Goal: Task Accomplishment & Management: Complete application form

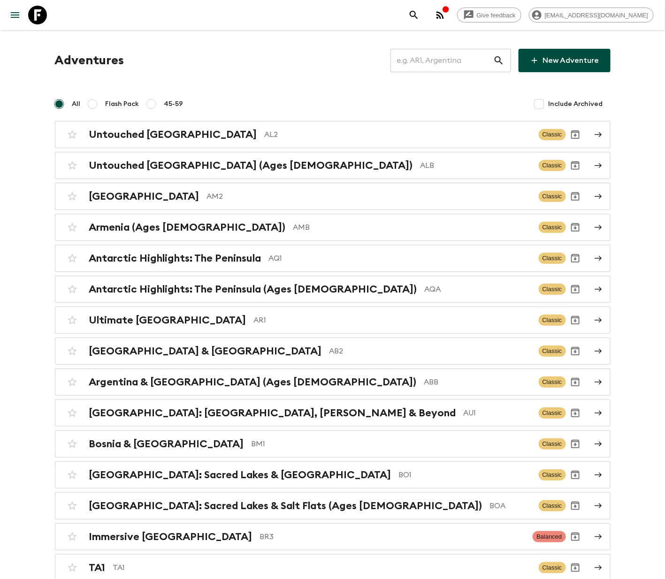
click at [441, 59] on input "text" at bounding box center [441, 60] width 103 height 26
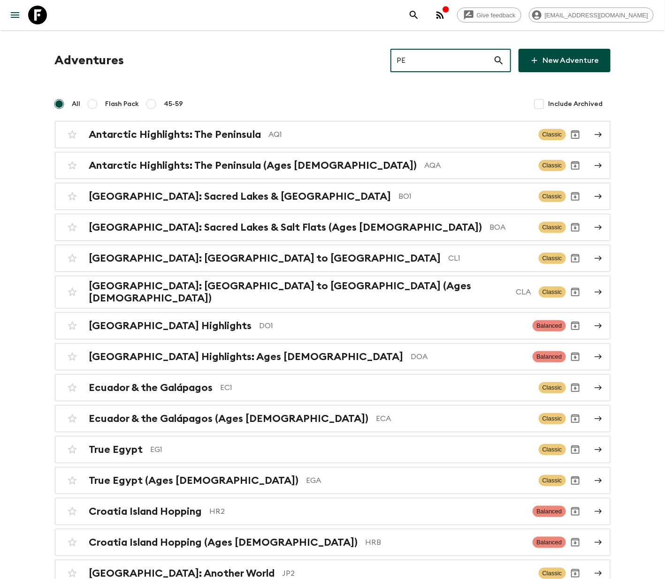
type input "PE1"
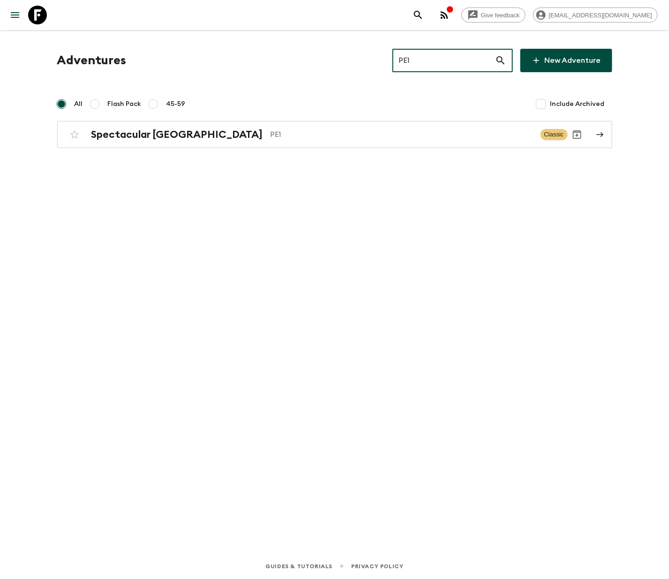
click at [133, 134] on h2 "Spectacular [GEOGRAPHIC_DATA]" at bounding box center [177, 135] width 172 height 12
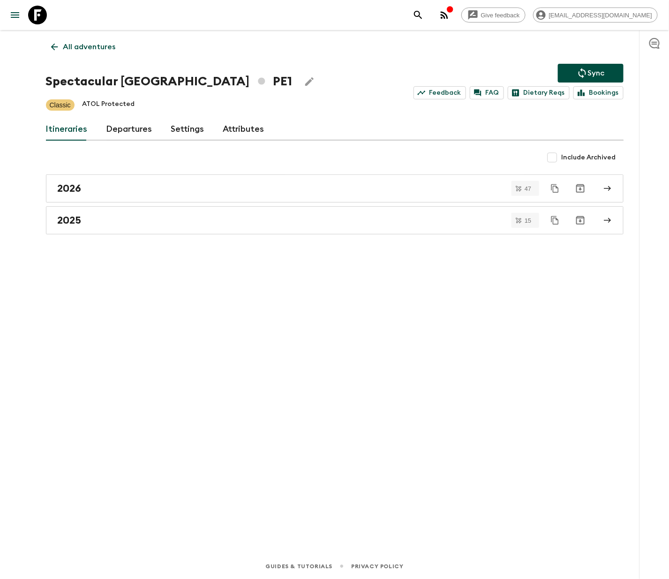
click at [127, 129] on link "Departures" at bounding box center [129, 129] width 46 height 23
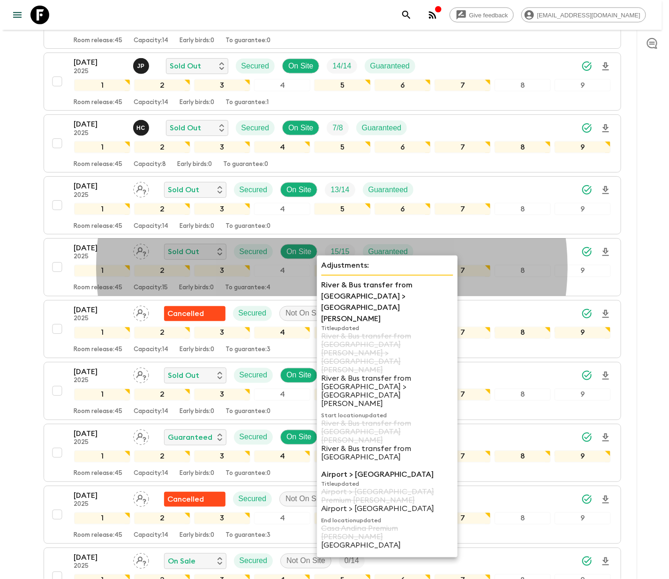
scroll to position [432, 0]
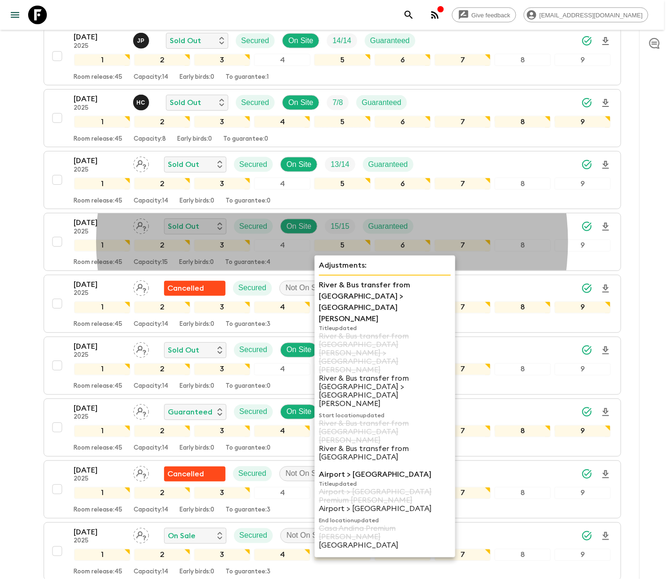
click at [72, 541] on div "31 Oct 2025 2025 On Sale Secured Not On Site 0 / 14 1 2 3 4 5 6 7 8 9 Room rele…" at bounding box center [330, 552] width 564 height 50
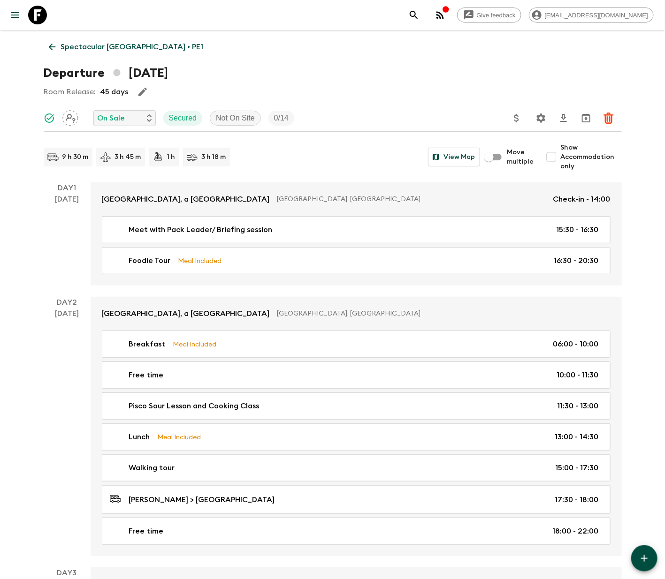
click at [52, 45] on icon at bounding box center [52, 47] width 10 height 10
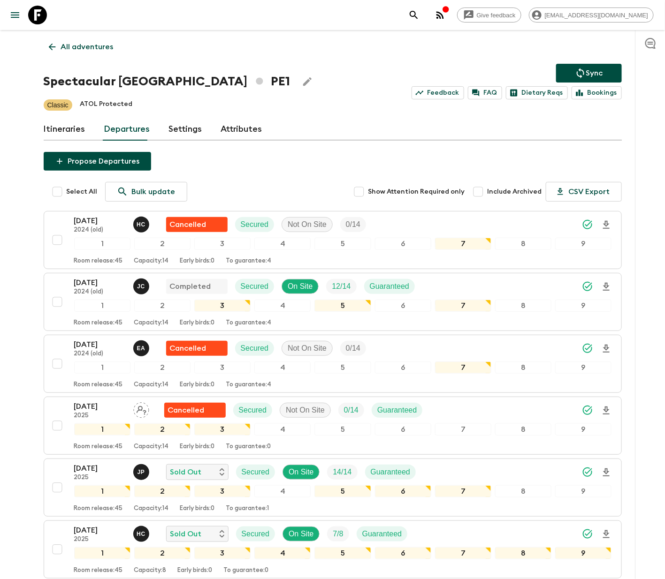
scroll to position [680, 0]
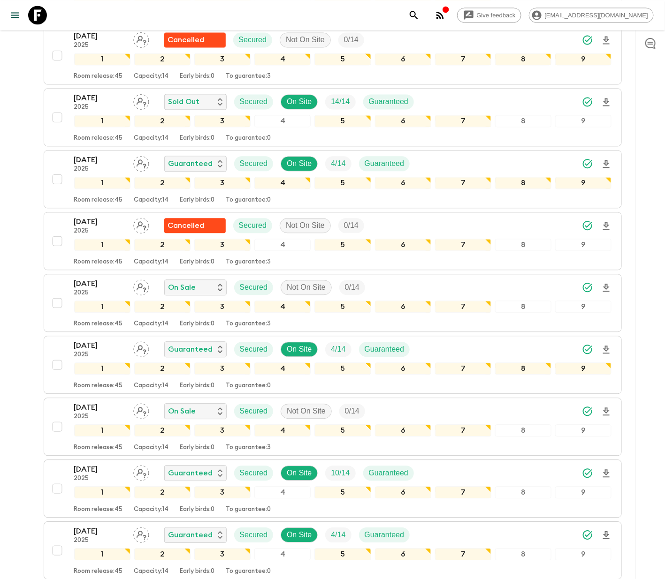
click at [55, 292] on div "31 Oct 2025 2025 On Sale Secured Not On Site 0 / 14 1 2 3 4 5 6 7 8 9 Room rele…" at bounding box center [330, 303] width 564 height 50
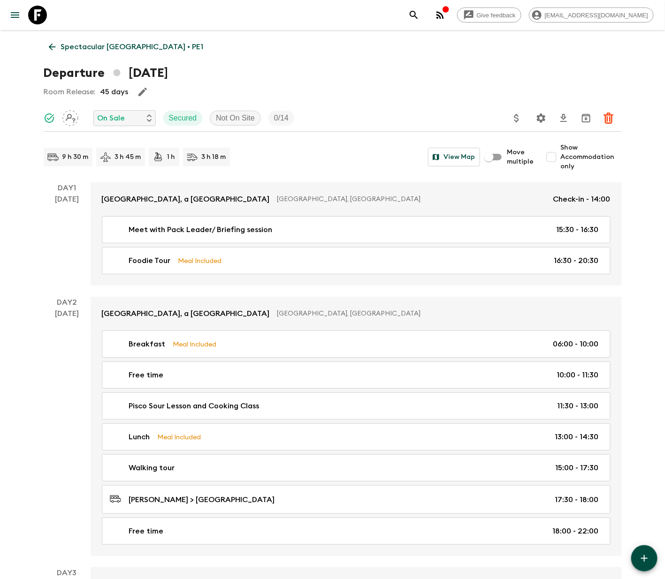
click at [52, 45] on icon at bounding box center [52, 47] width 10 height 10
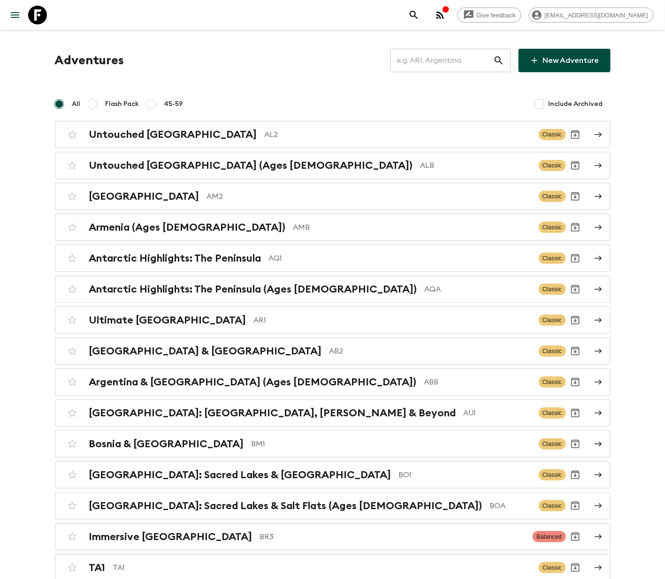
click at [438, 59] on input "text" at bounding box center [441, 60] width 103 height 26
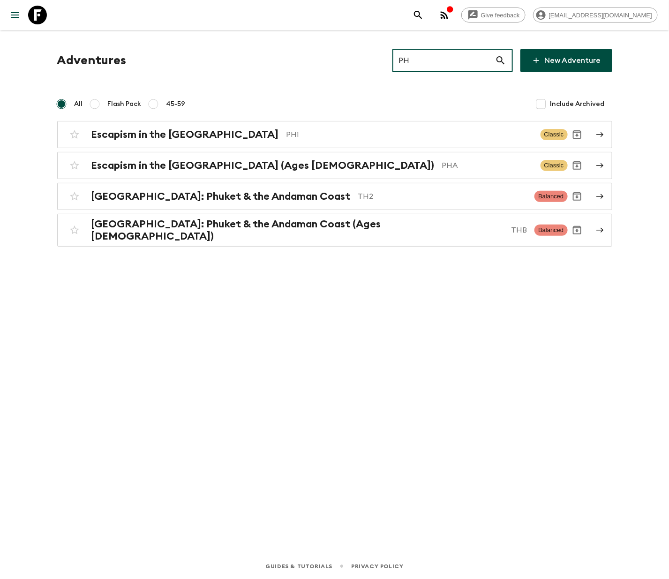
type input "PH1"
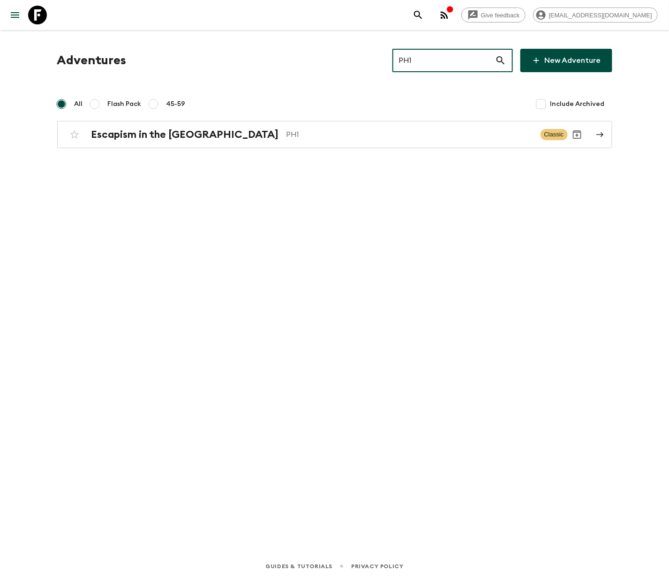
click at [157, 133] on h2 "Escapism in the [GEOGRAPHIC_DATA]" at bounding box center [185, 135] width 188 height 12
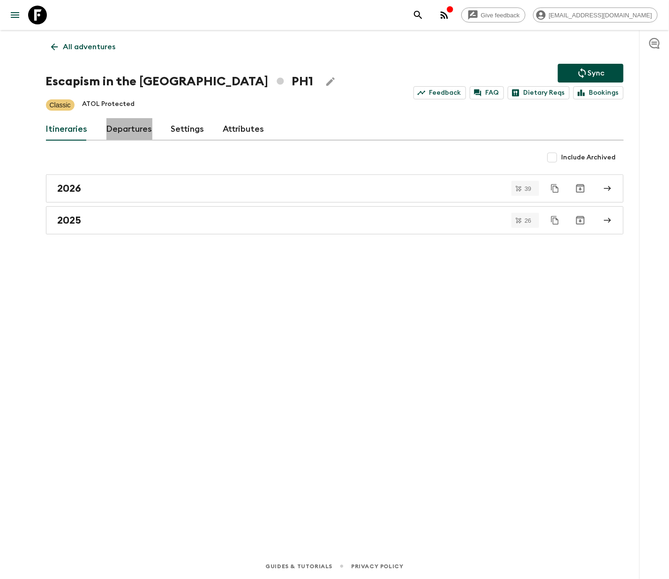
click at [127, 129] on link "Departures" at bounding box center [129, 129] width 46 height 23
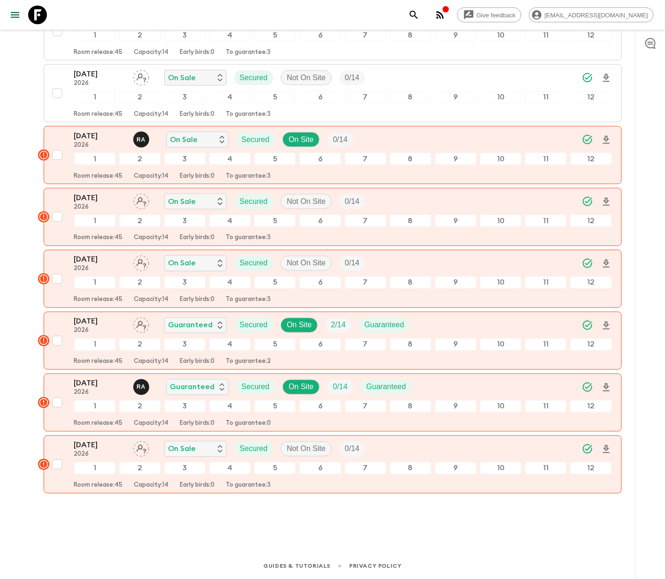
scroll to position [1490, 0]
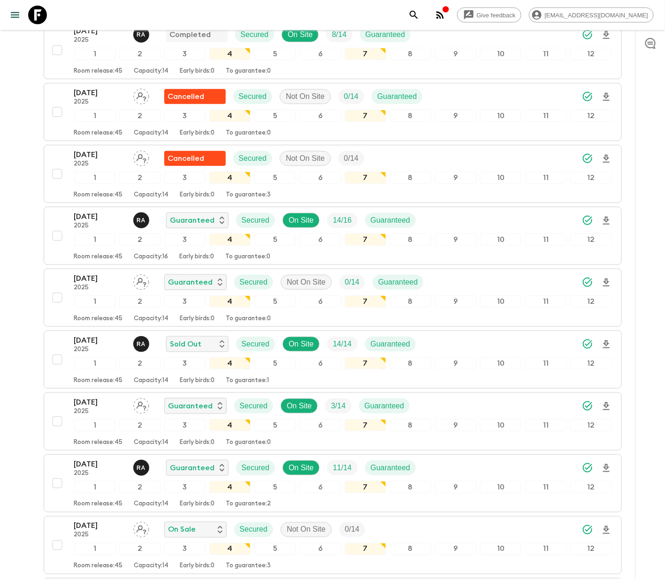
click at [54, 293] on div "31 Oct 2025 2025 Guaranteed Secured Not On Site 0 / 14 Guaranteed 1 2 3 4 5 6 7…" at bounding box center [330, 298] width 564 height 50
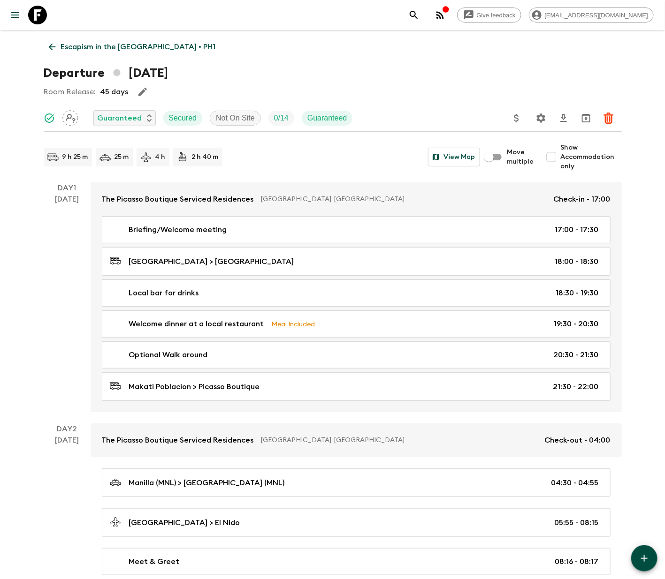
click at [52, 45] on icon at bounding box center [51, 47] width 7 height 7
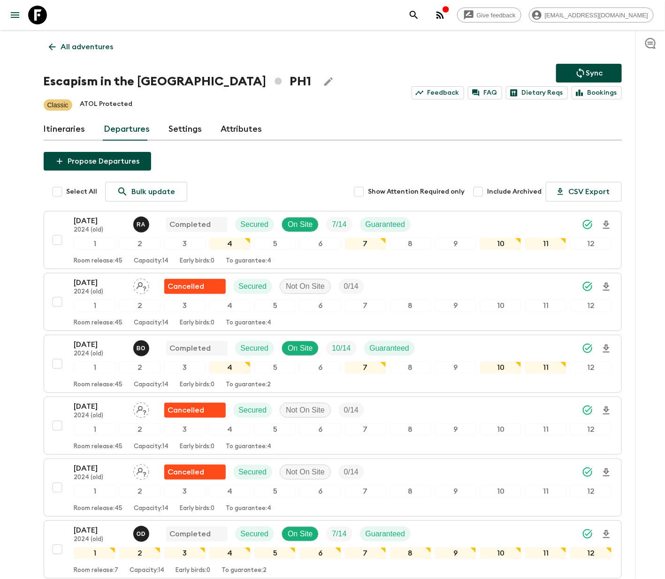
scroll to position [1490, 0]
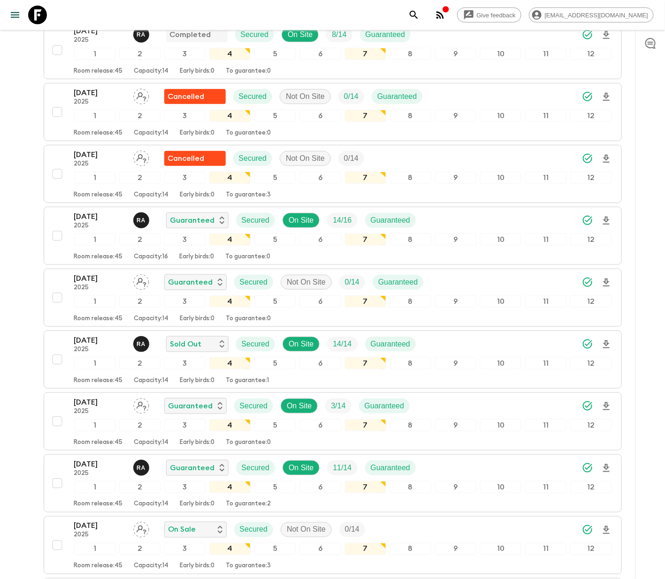
click at [54, 293] on div "31 Oct 2025 2025 Guaranteed Secured Not On Site 0 / 14 Guaranteed 1 2 3 4 5 6 7…" at bounding box center [330, 298] width 564 height 50
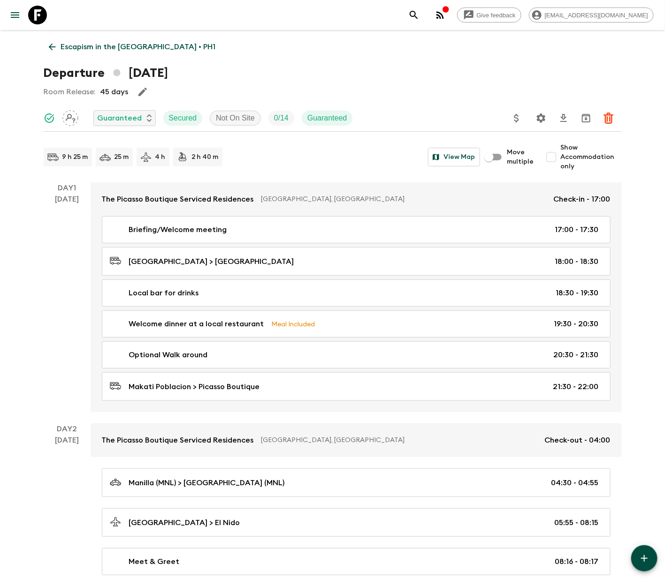
click at [122, 117] on p "Guaranteed" at bounding box center [120, 118] width 45 height 11
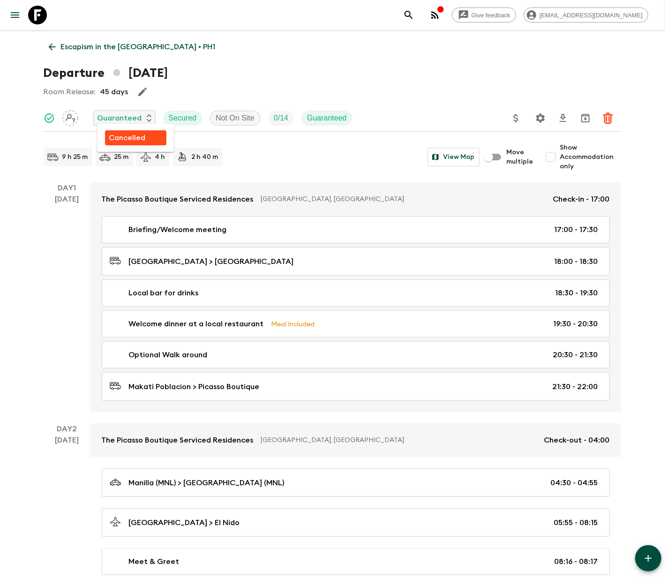
click at [126, 137] on p "Cancelled" at bounding box center [127, 137] width 37 height 11
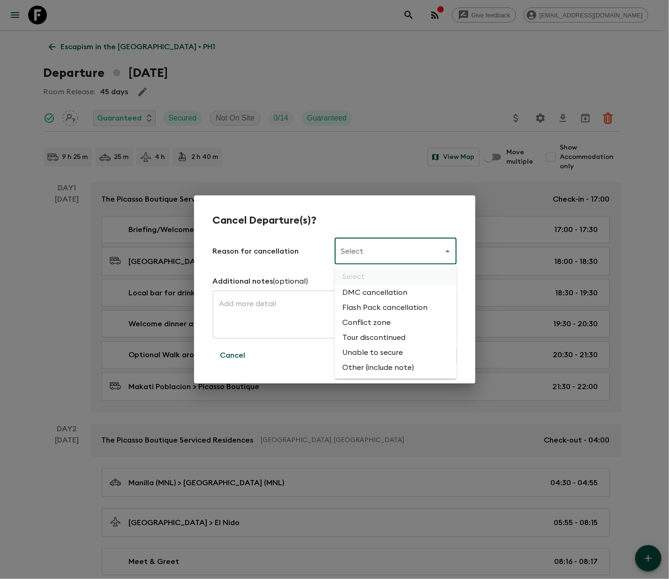
click at [383, 305] on li "Flash Pack cancellation" at bounding box center [396, 307] width 122 height 15
type input "FLASHPACK_CANCELLATION"
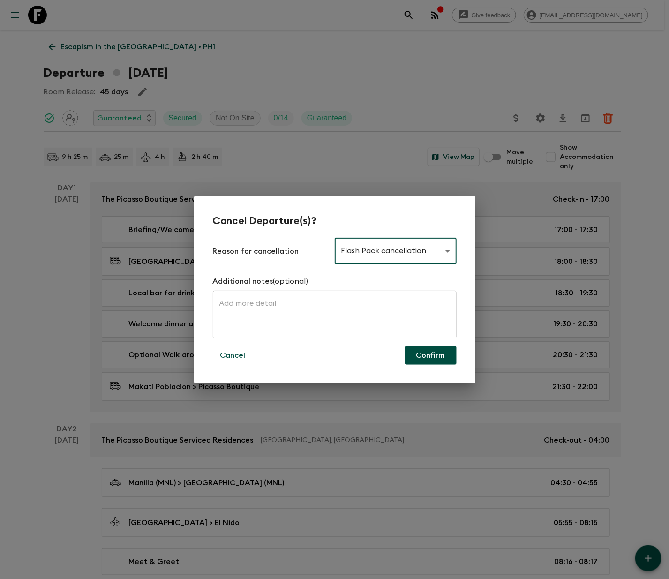
click at [430, 354] on button "Confirm" at bounding box center [431, 355] width 52 height 19
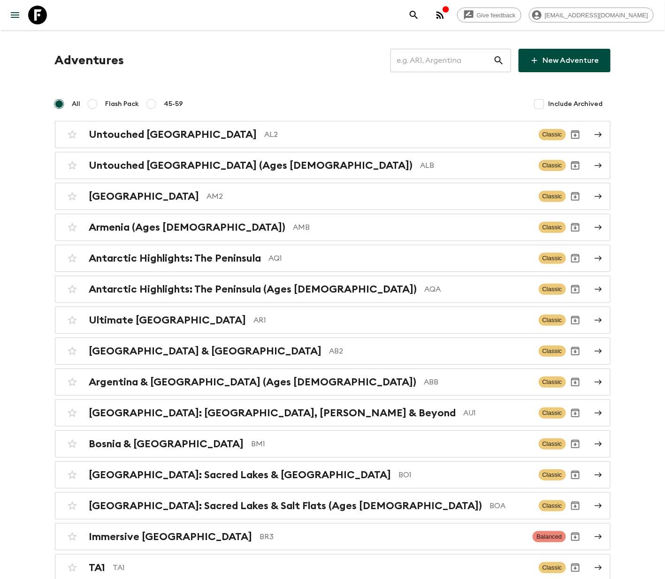
click at [439, 59] on input "text" at bounding box center [441, 60] width 103 height 26
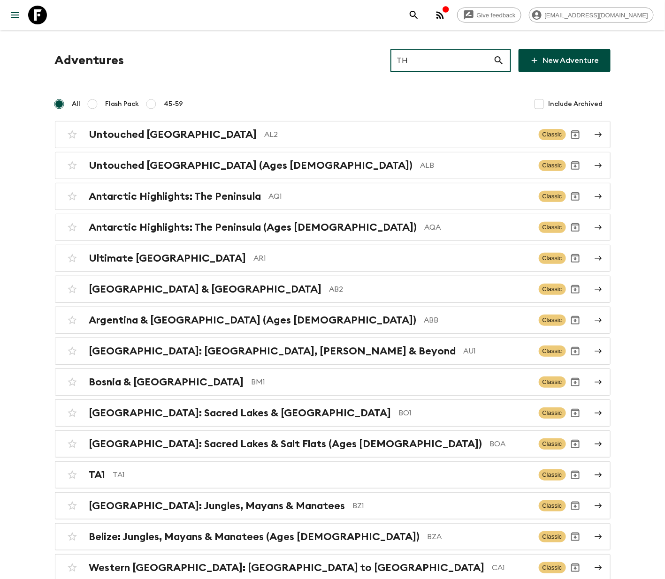
type input "TH2"
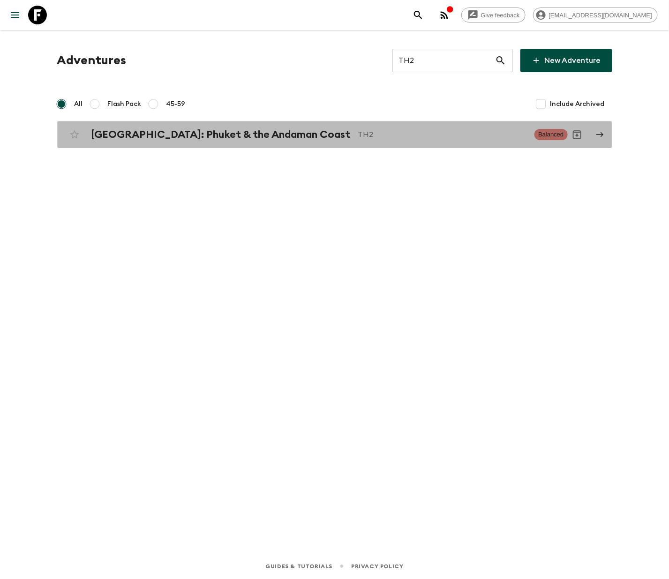
click at [187, 133] on h2 "[GEOGRAPHIC_DATA]: Phuket & the Andaman Coast" at bounding box center [220, 135] width 259 height 12
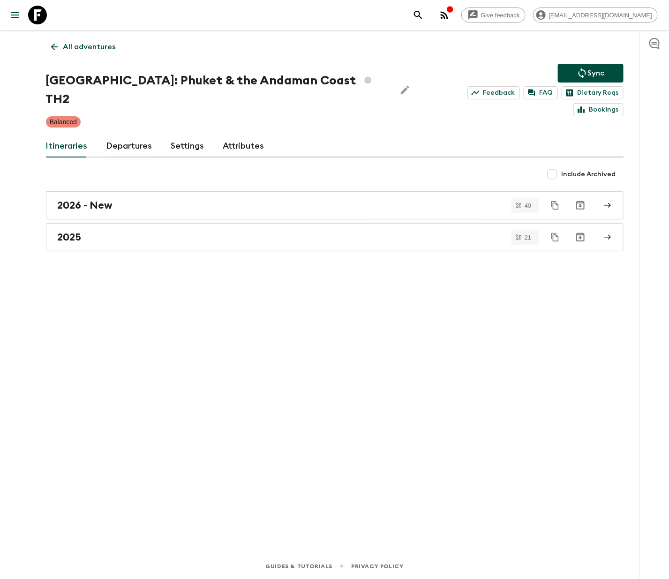
click at [127, 135] on link "Departures" at bounding box center [129, 146] width 46 height 23
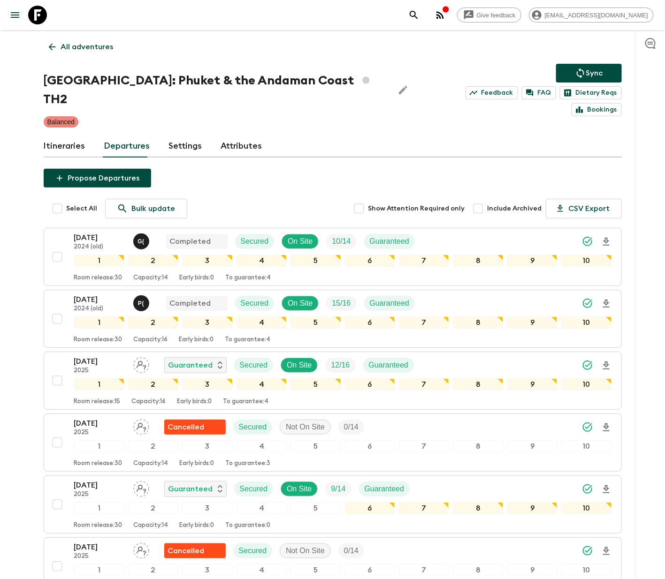
scroll to position [306, 0]
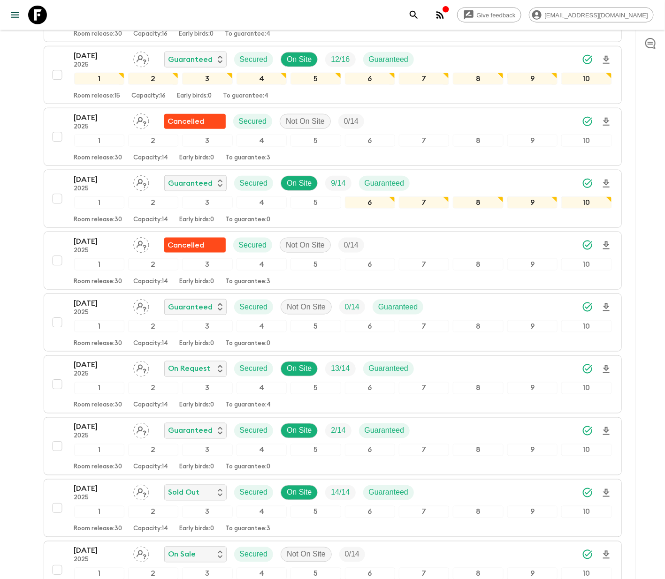
click at [54, 298] on div "[DATE] 2025 Guaranteed Secured Not On Site 0 / 14 Guaranteed 1 2 3 4 5 6 7 8 9 …" at bounding box center [330, 323] width 564 height 50
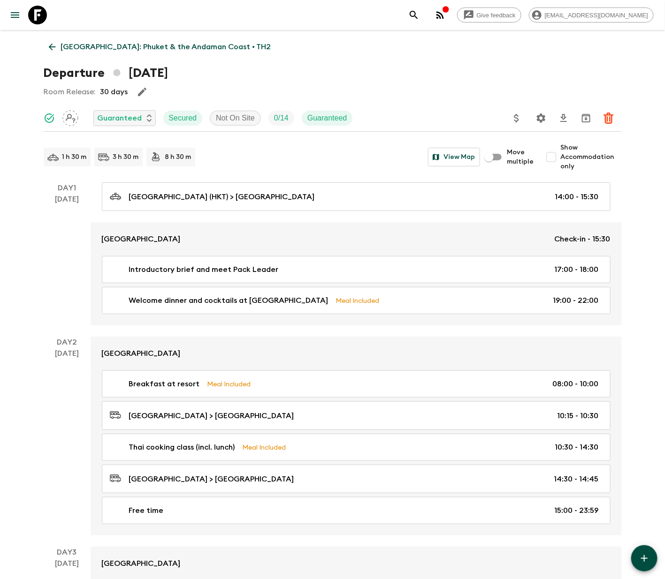
click at [140, 45] on p "[GEOGRAPHIC_DATA]: Phuket & the Andaman Coast • TH2" at bounding box center [166, 46] width 210 height 11
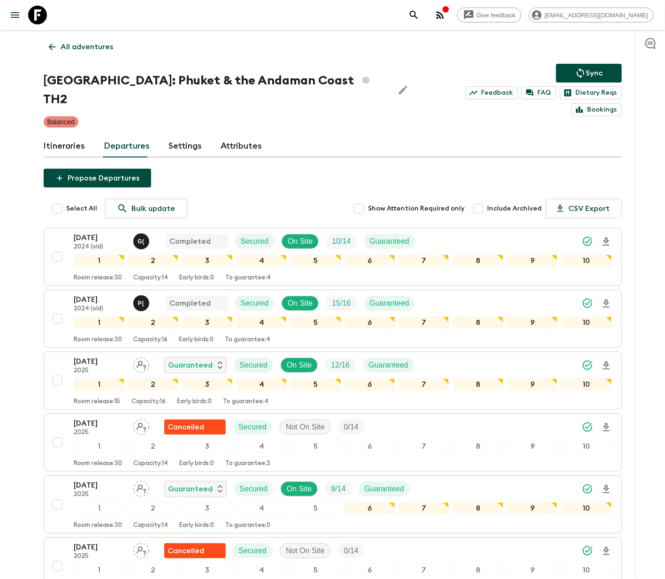
scroll to position [169, 0]
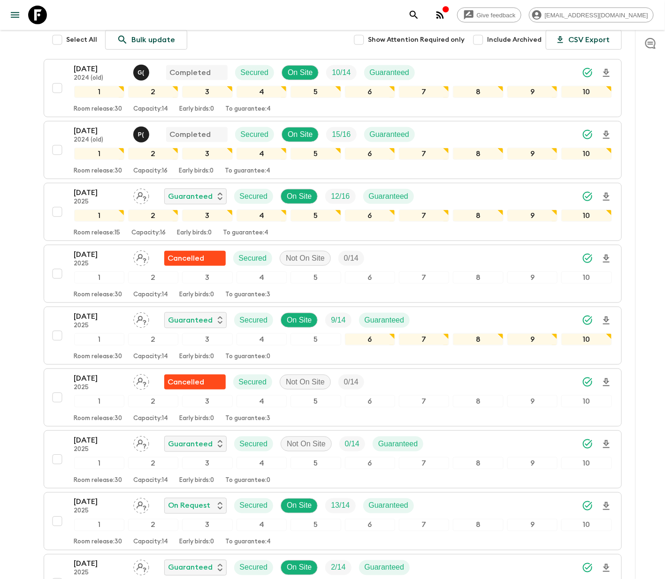
click at [143, 436] on icon "Assign pack leader" at bounding box center [141, 444] width 16 height 16
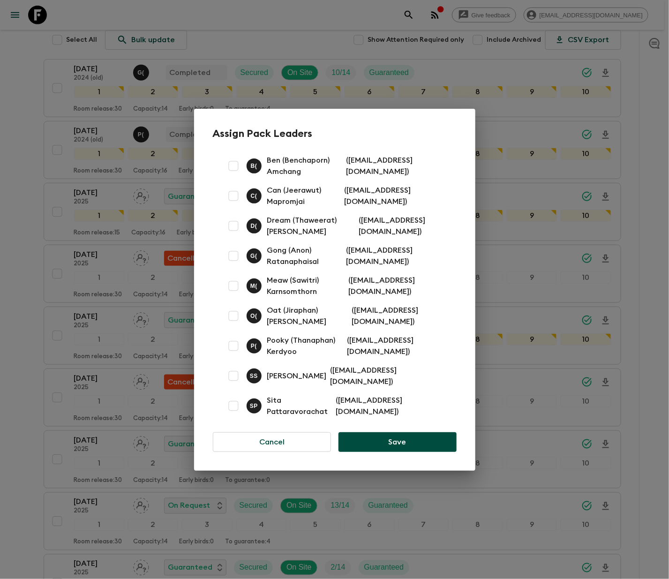
click at [272, 437] on button "Cancel" at bounding box center [272, 443] width 119 height 20
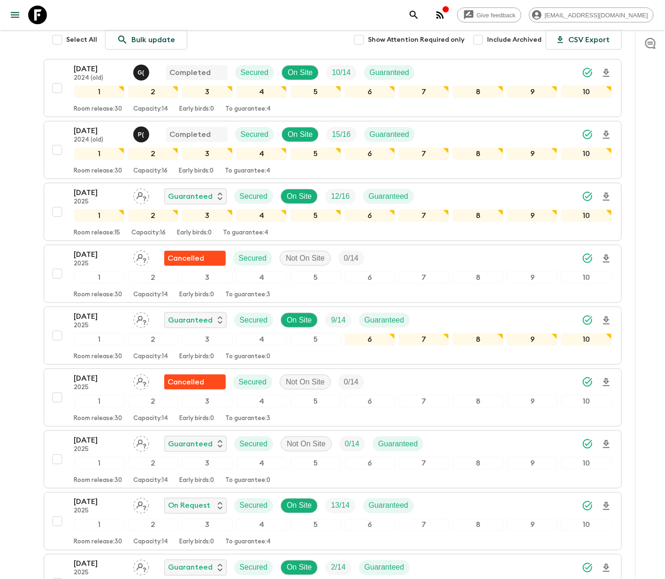
click at [54, 435] on div "[DATE] 2025 Guaranteed Secured Not On Site 0 / 14 Guaranteed 1 2 3 4 5 6 7 8 9 …" at bounding box center [330, 460] width 564 height 50
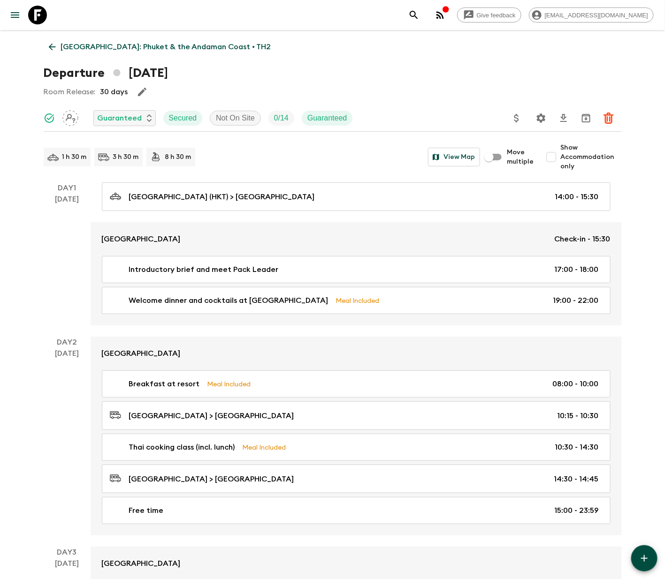
click at [124, 117] on p "Guaranteed" at bounding box center [120, 118] width 45 height 11
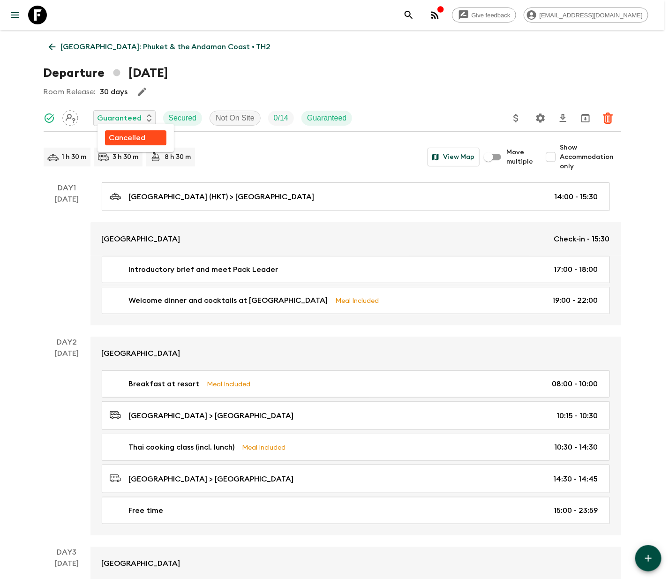
click at [127, 137] on p "Cancelled" at bounding box center [127, 137] width 37 height 11
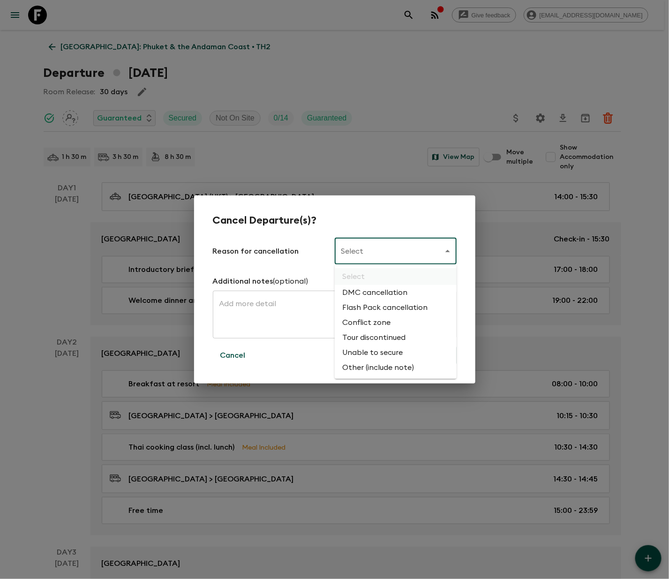
click at [383, 305] on li "Flash Pack cancellation" at bounding box center [396, 307] width 122 height 15
type input "FLASHPACK_CANCELLATION"
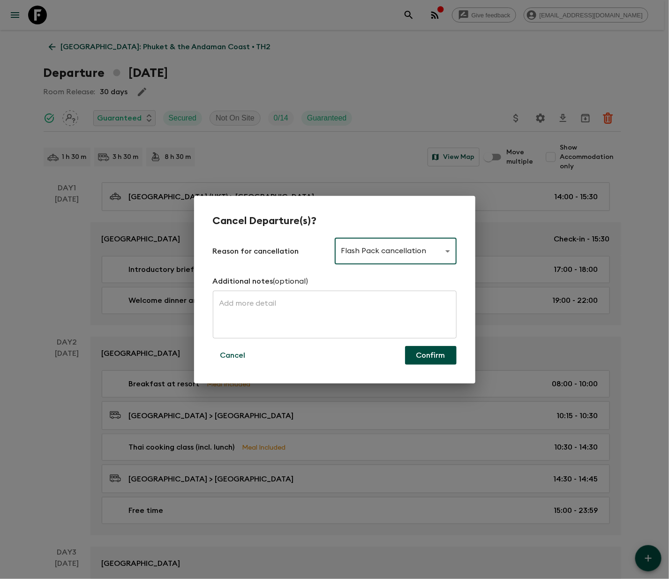
click at [430, 354] on button "Confirm" at bounding box center [431, 355] width 52 height 19
